Goal: Find specific fact: Find specific fact

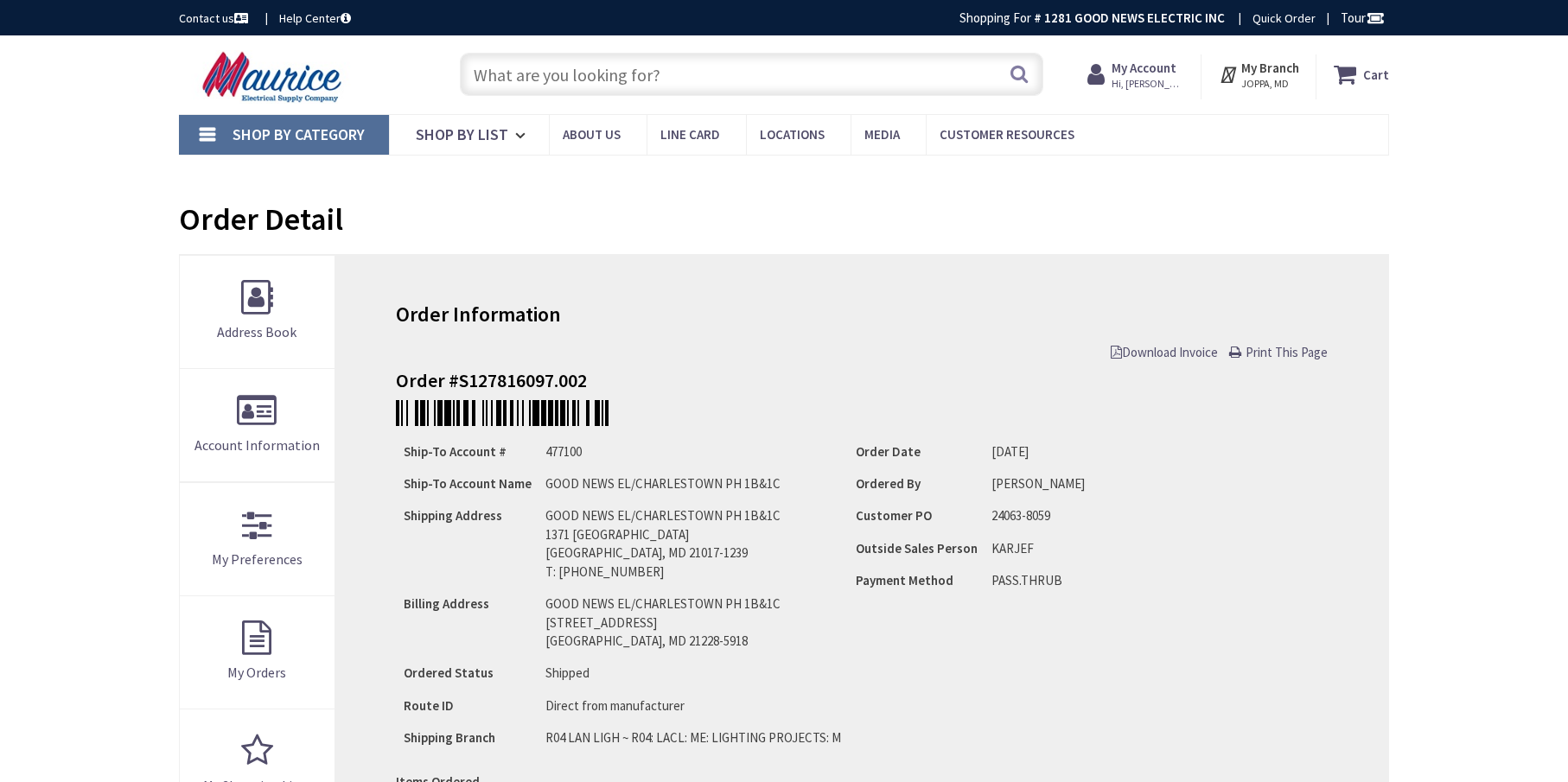
type input "[GEOGRAPHIC_DATA], [GEOGRAPHIC_DATA]"
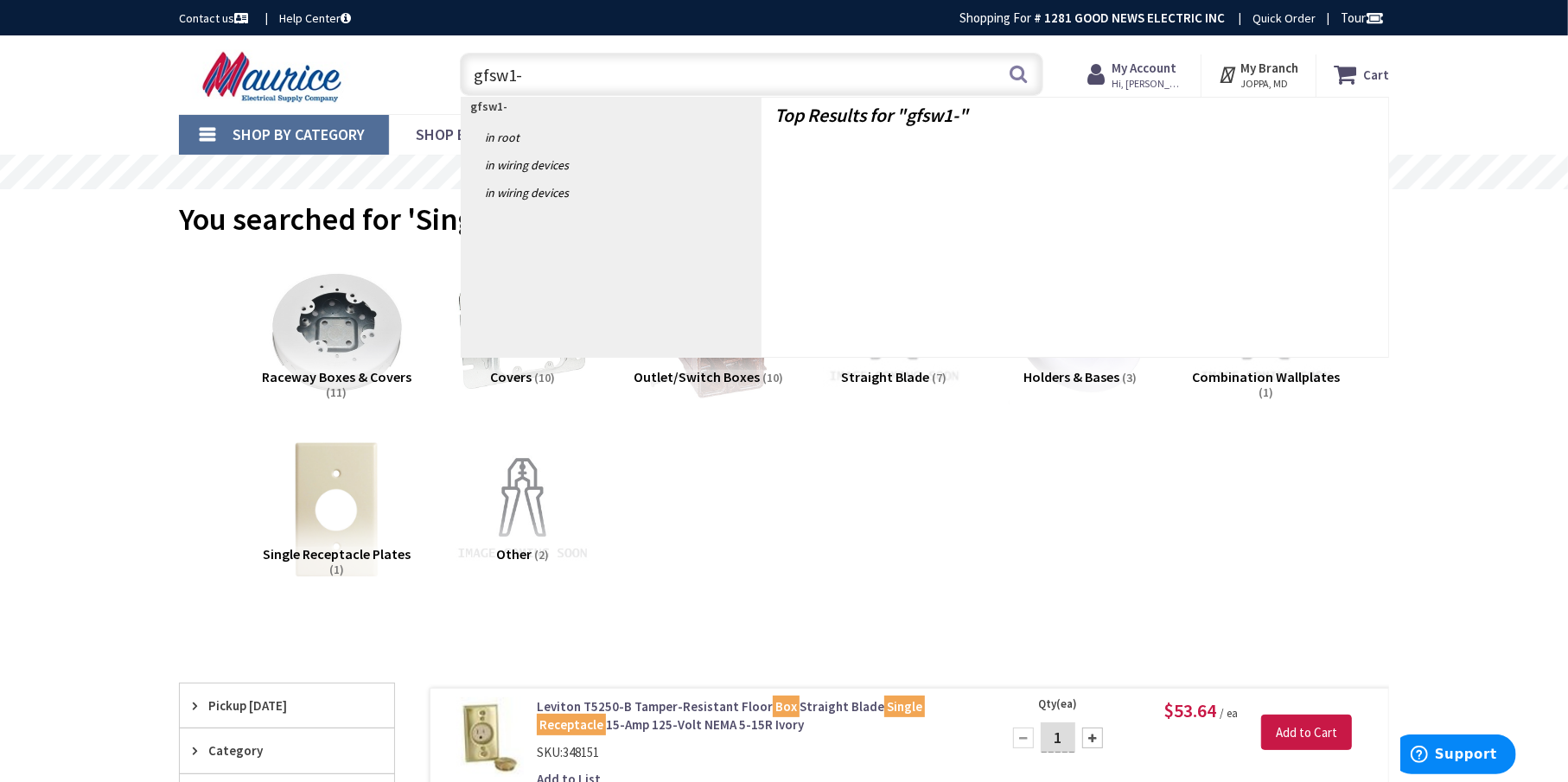
type input "gfsw1-w"
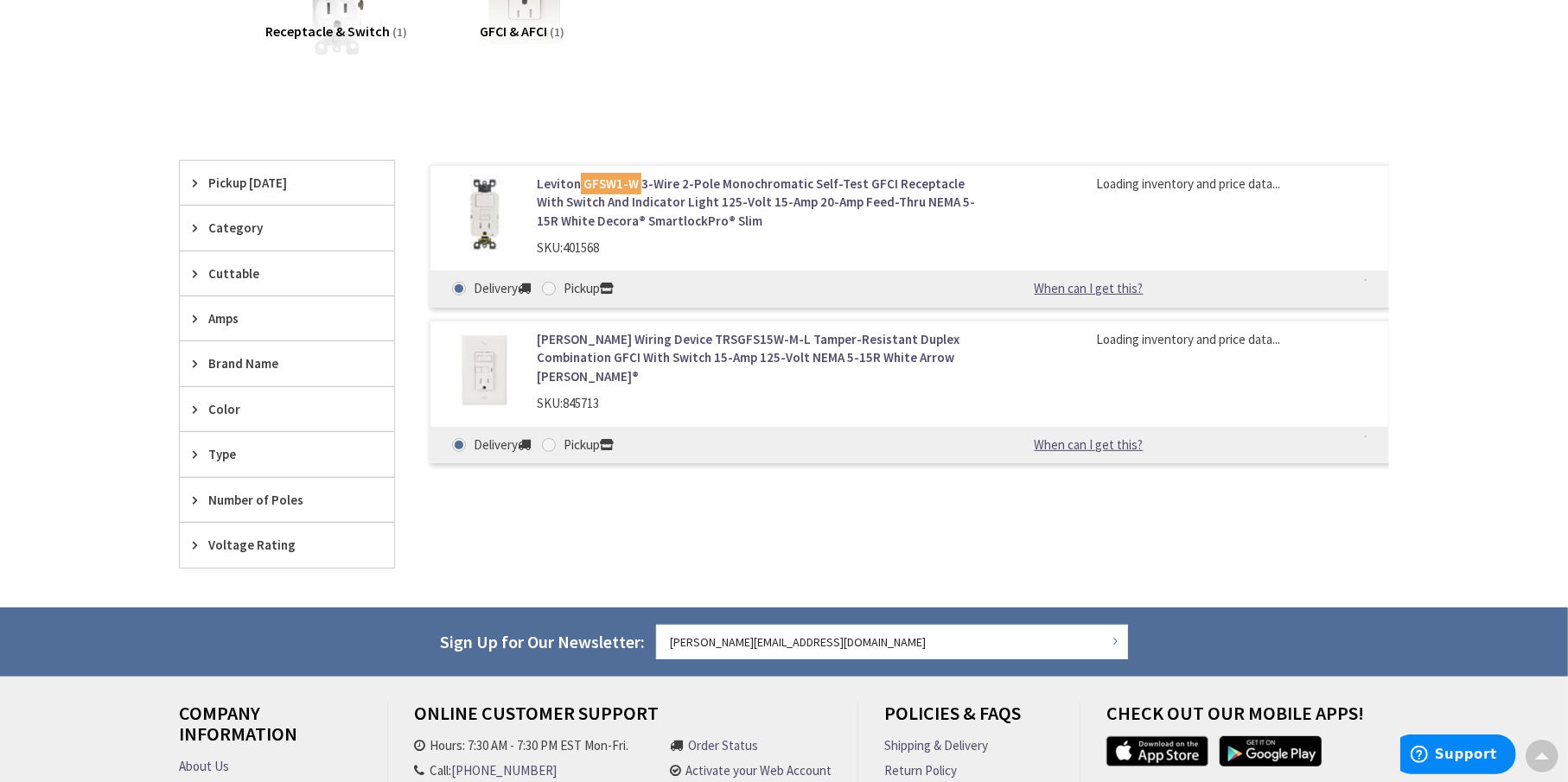
scroll to position [347, 0]
